Goal: Task Accomplishment & Management: Manage account settings

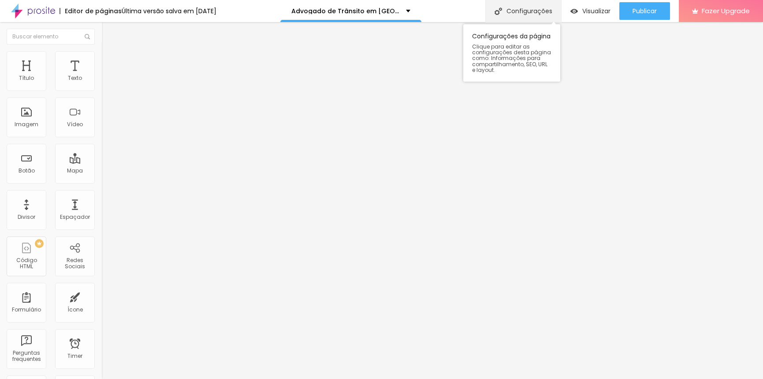
click at [520, 10] on div "Configurações" at bounding box center [523, 11] width 76 height 22
drag, startPoint x: 426, startPoint y: 191, endPoint x: 382, endPoint y: 187, distance: 43.8
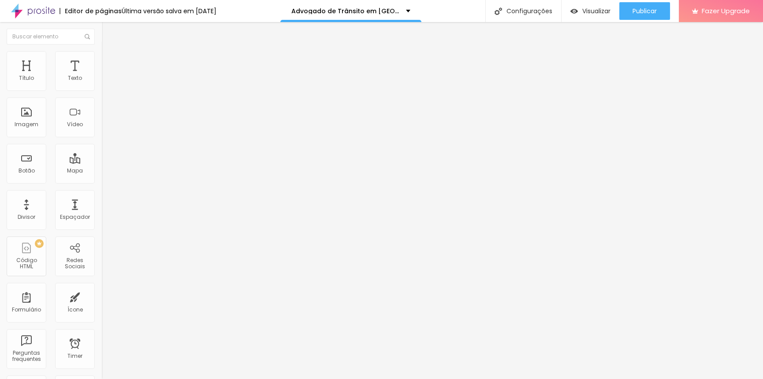
drag, startPoint x: 446, startPoint y: 191, endPoint x: 417, endPoint y: 189, distance: 28.8
type input "Advogado de Trânsito em [GEOGRAPHIC_DATA]|[PHONE_NUMBER]"
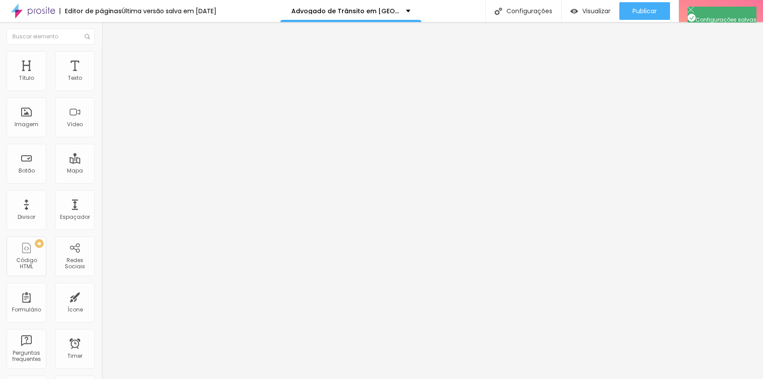
click at [592, 9] on span "Visualizar" at bounding box center [596, 10] width 28 height 7
